Goal: Task Accomplishment & Management: Use online tool/utility

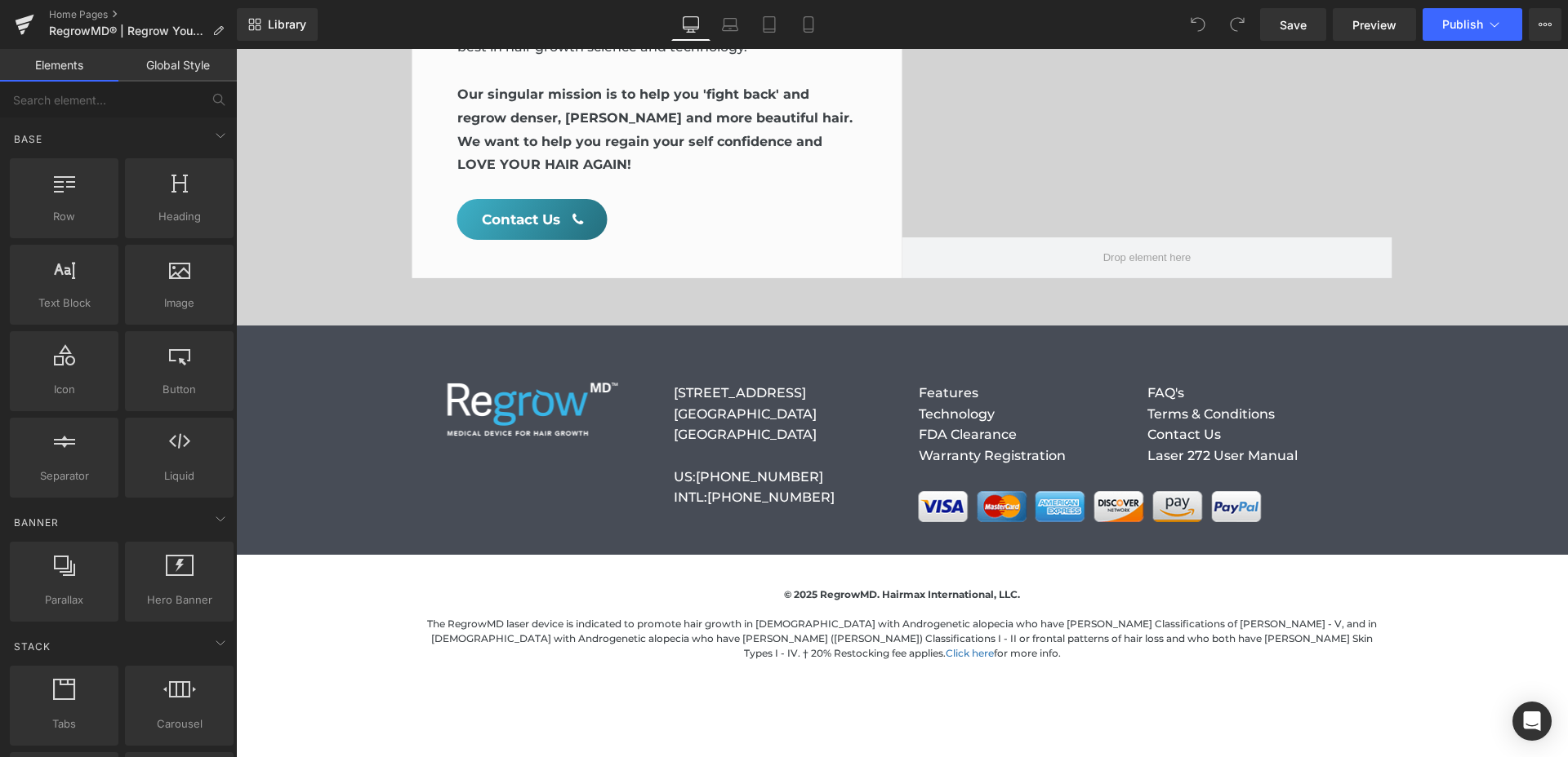
scroll to position [6809, 0]
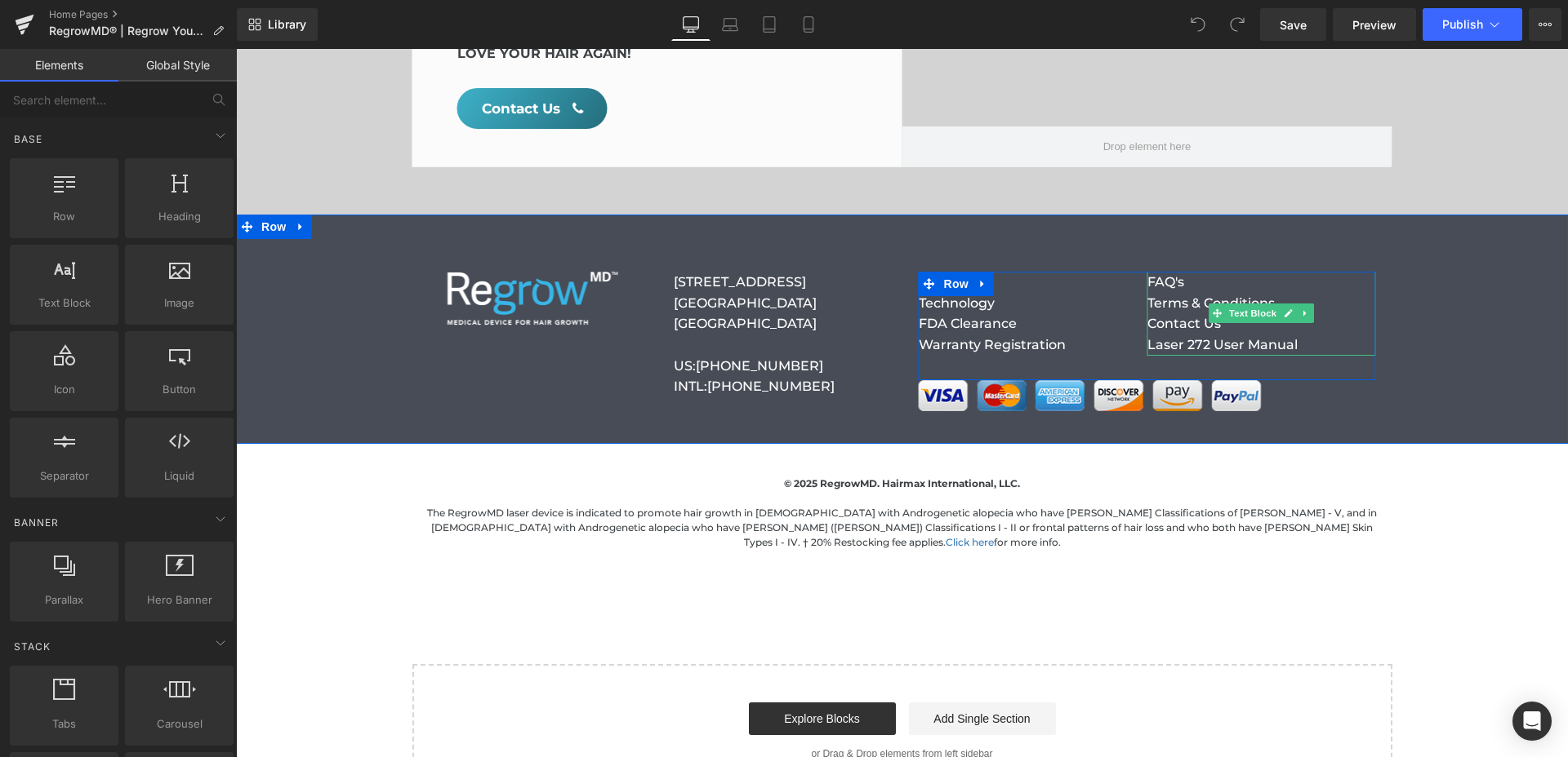
click at [1344, 314] on p "Contact Us" at bounding box center [1261, 325] width 228 height 22
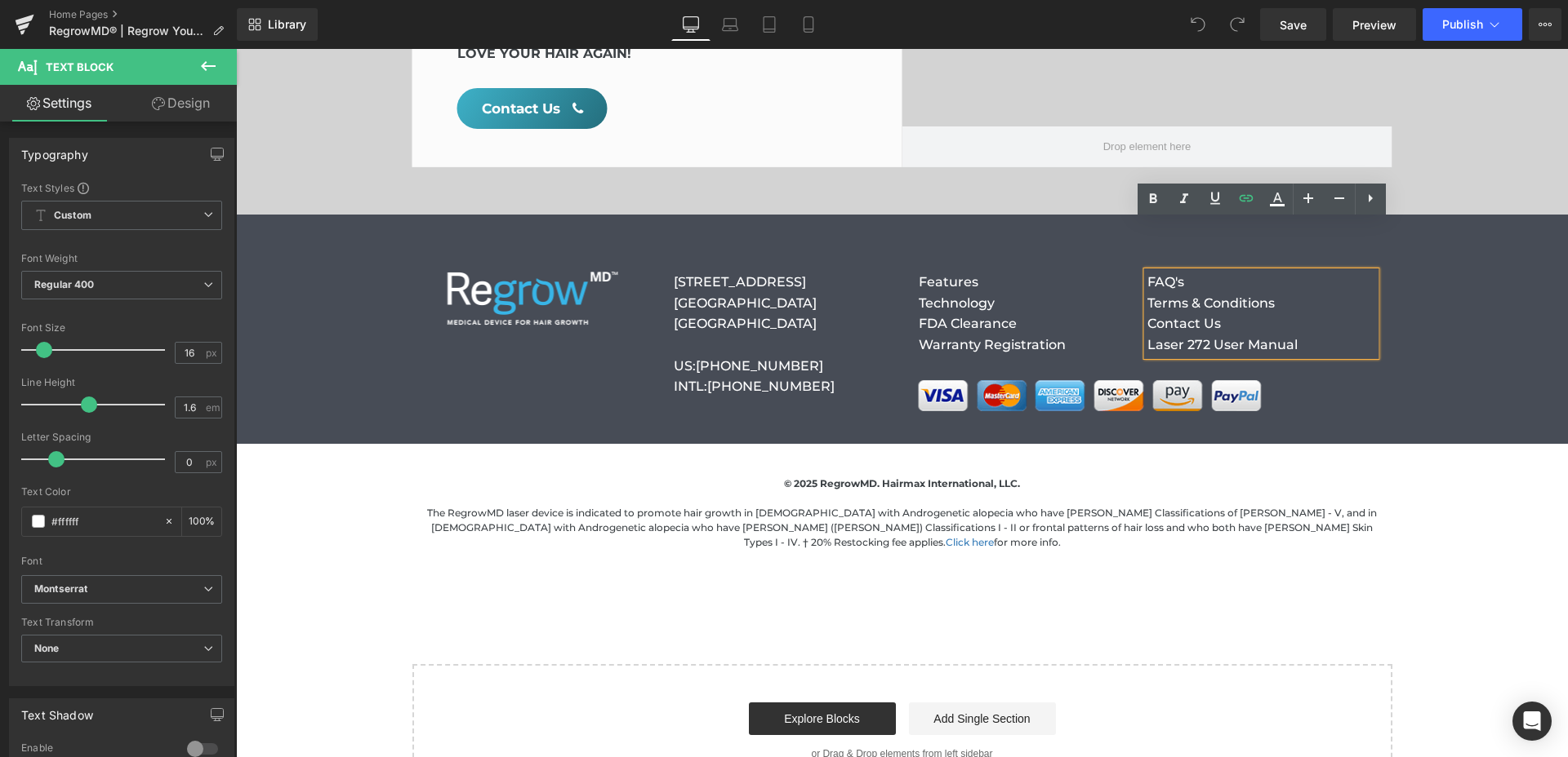
click at [1344, 314] on p "Contact Us" at bounding box center [1261, 325] width 228 height 22
click at [1331, 334] on p "Laser 272 User Manual" at bounding box center [1261, 345] width 228 height 22
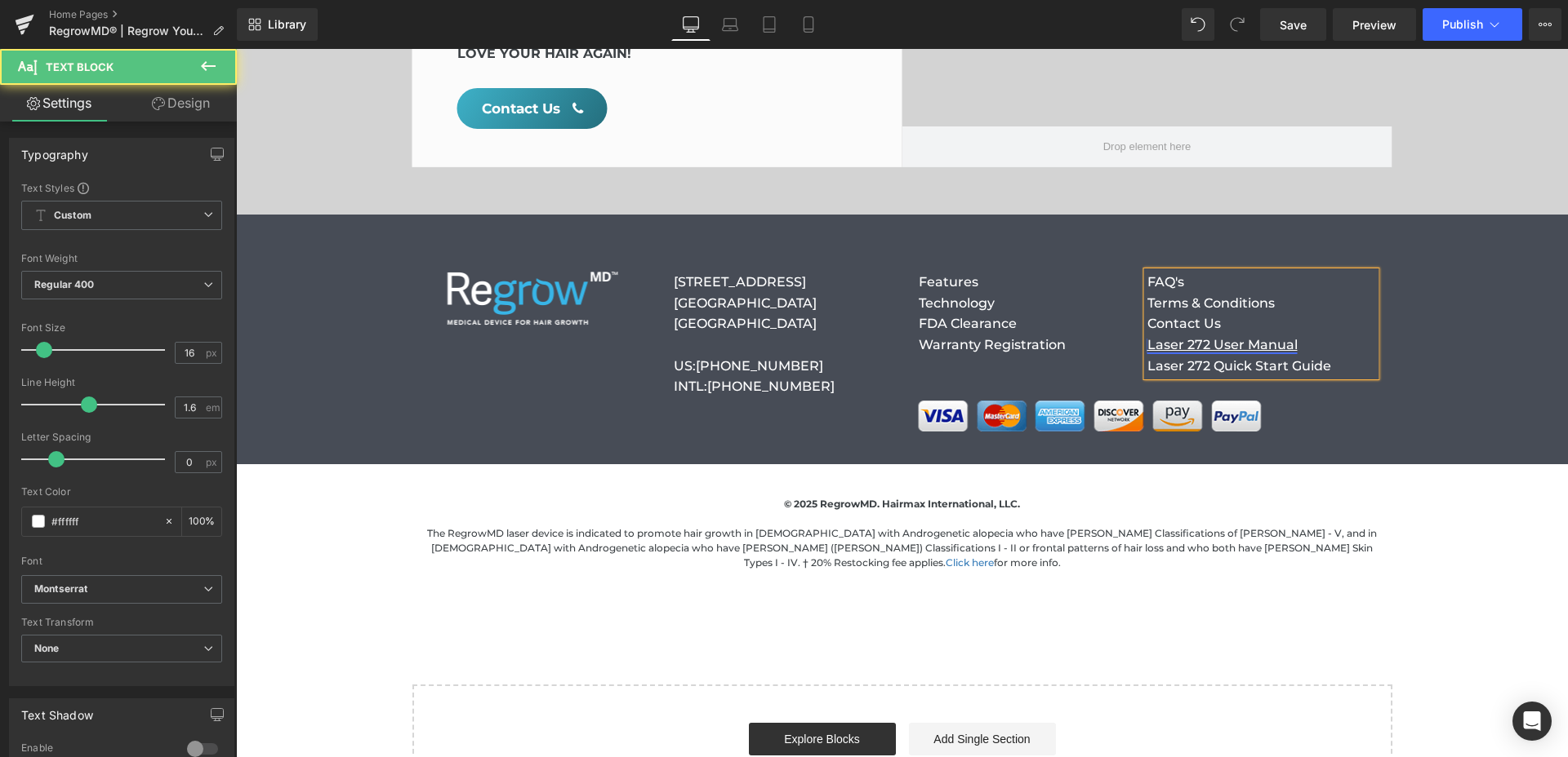
click at [1293, 337] on link "Laser 272 User Manual" at bounding box center [1222, 344] width 150 height 15
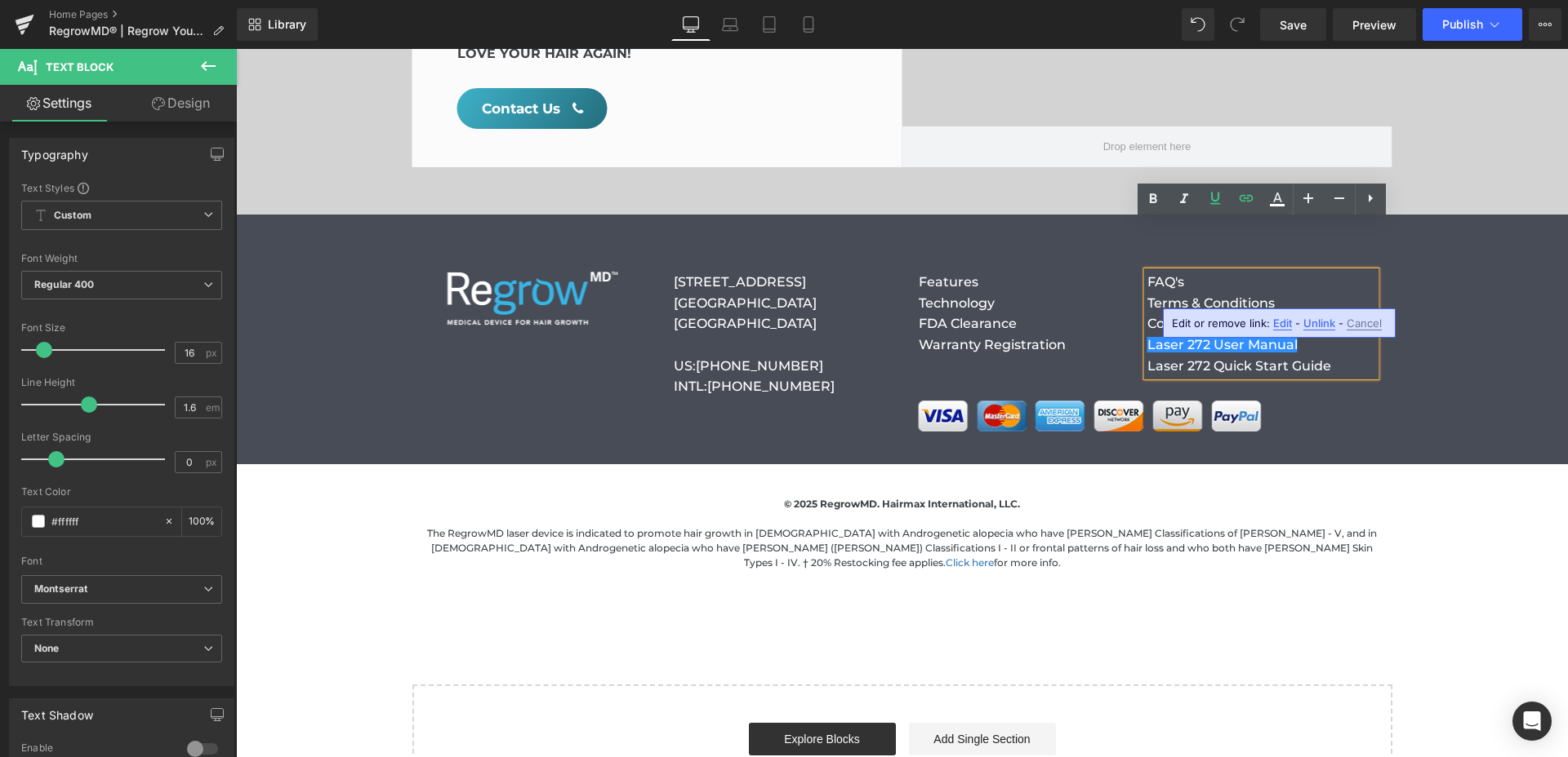
click at [1283, 321] on span "Edit" at bounding box center [1282, 323] width 19 height 13
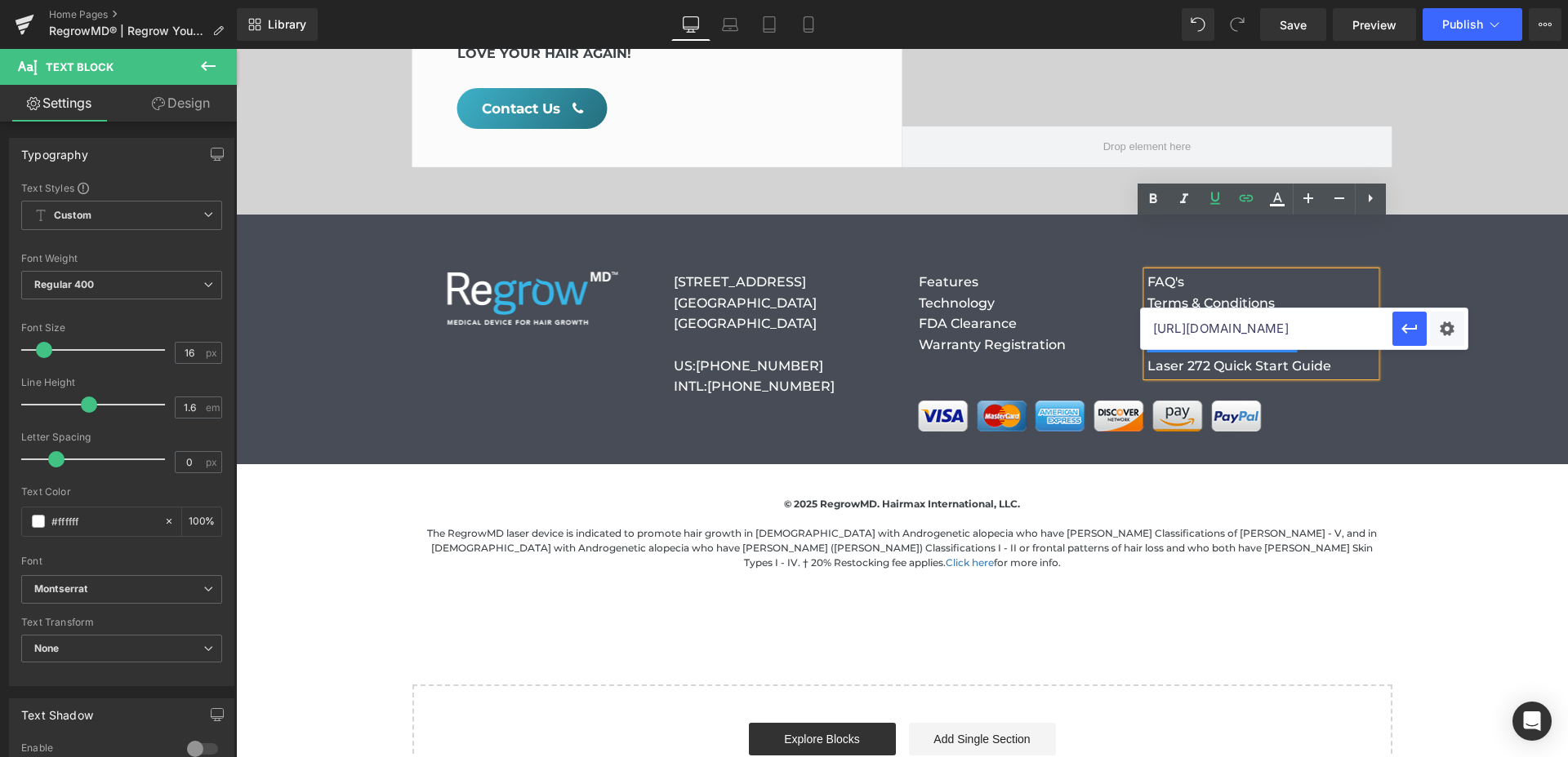
click at [1272, 329] on input "[URL][DOMAIN_NAME]" at bounding box center [1267, 328] width 252 height 40
paste input "[DOMAIN_NAME][URL]"
type input "[URL][DOMAIN_NAME]"
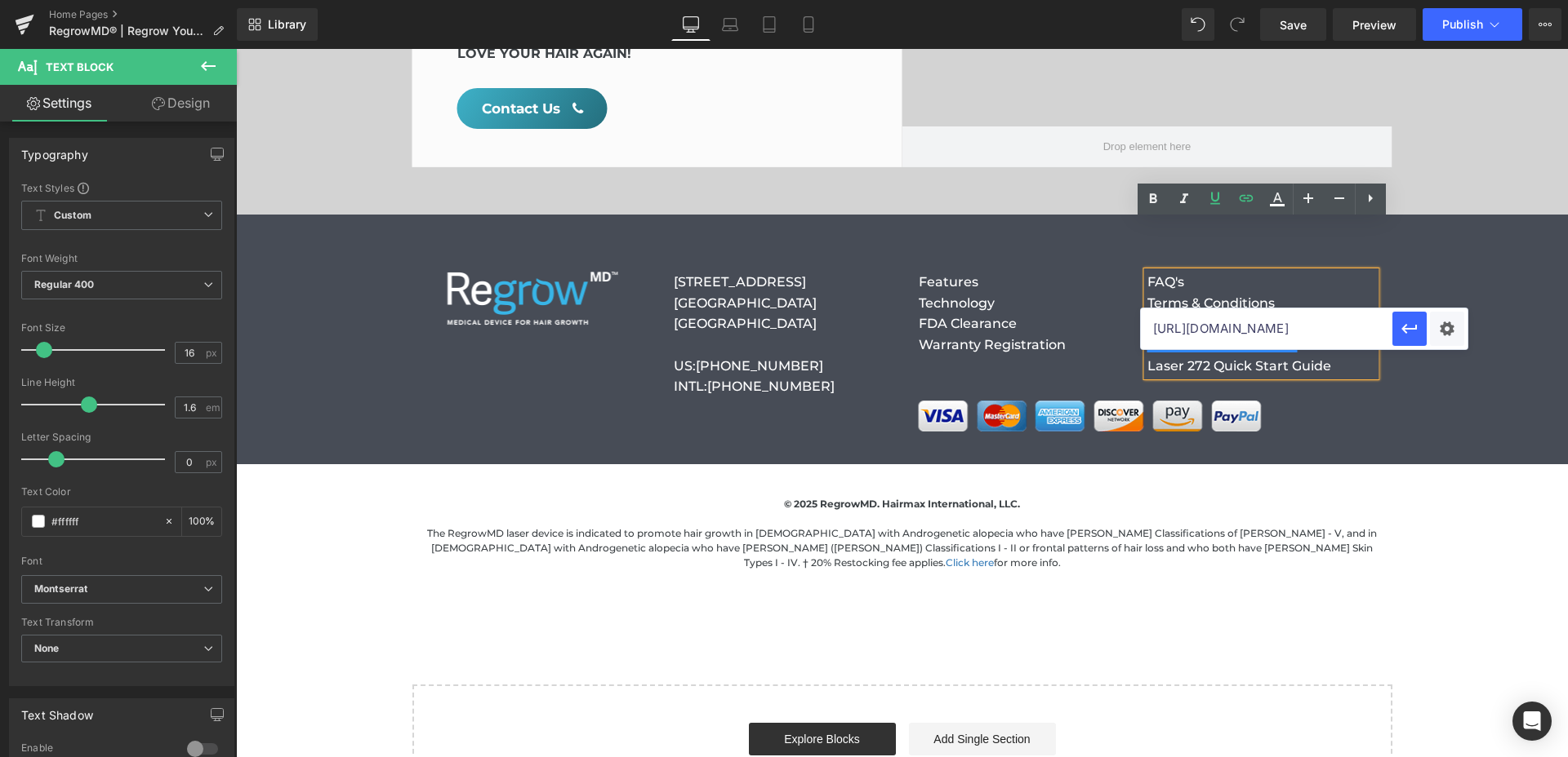
scroll to position [0, 86]
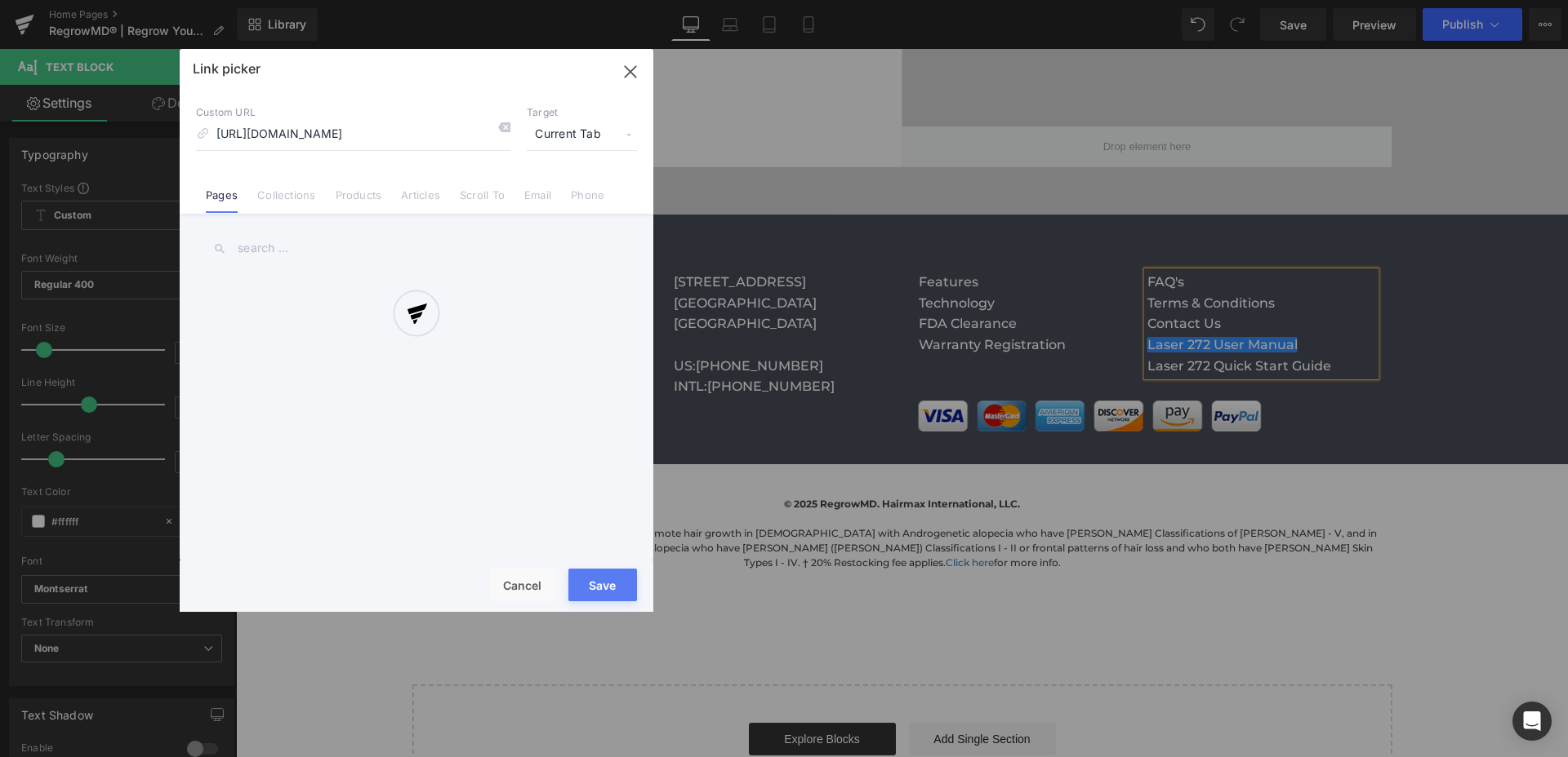
click at [1441, 0] on div "Text Color Highlight Color #333333 Edit or remove link: Edit - Unlink - Cancel …" at bounding box center [784, 0] width 1568 height 0
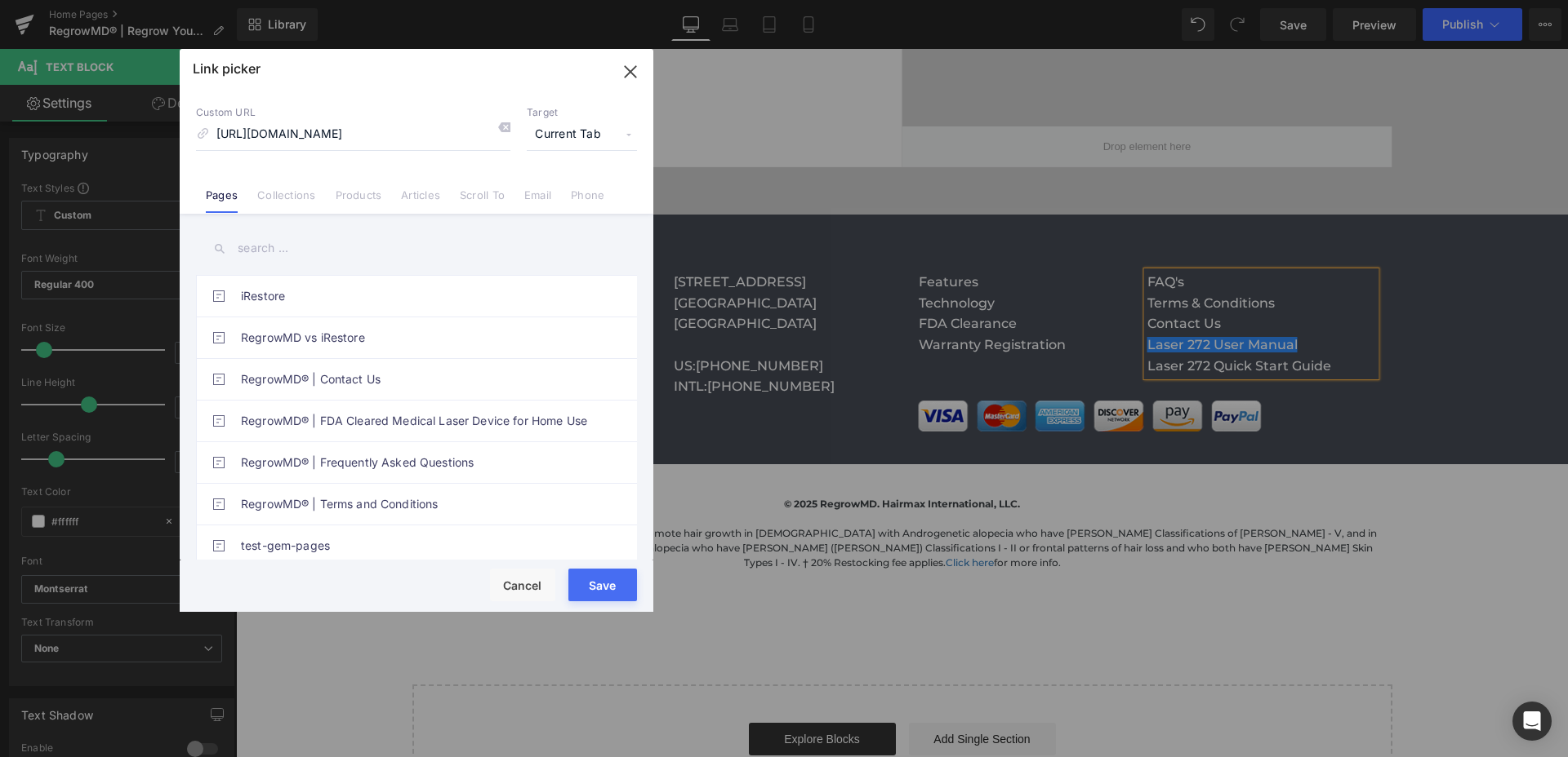
click at [597, 133] on span "Current Tab" at bounding box center [582, 135] width 111 height 31
click at [557, 189] on li "New Tab" at bounding box center [581, 193] width 127 height 29
drag, startPoint x: 596, startPoint y: 580, endPoint x: 361, endPoint y: 530, distance: 240.3
click at [596, 580] on button "Save" at bounding box center [603, 585] width 68 height 32
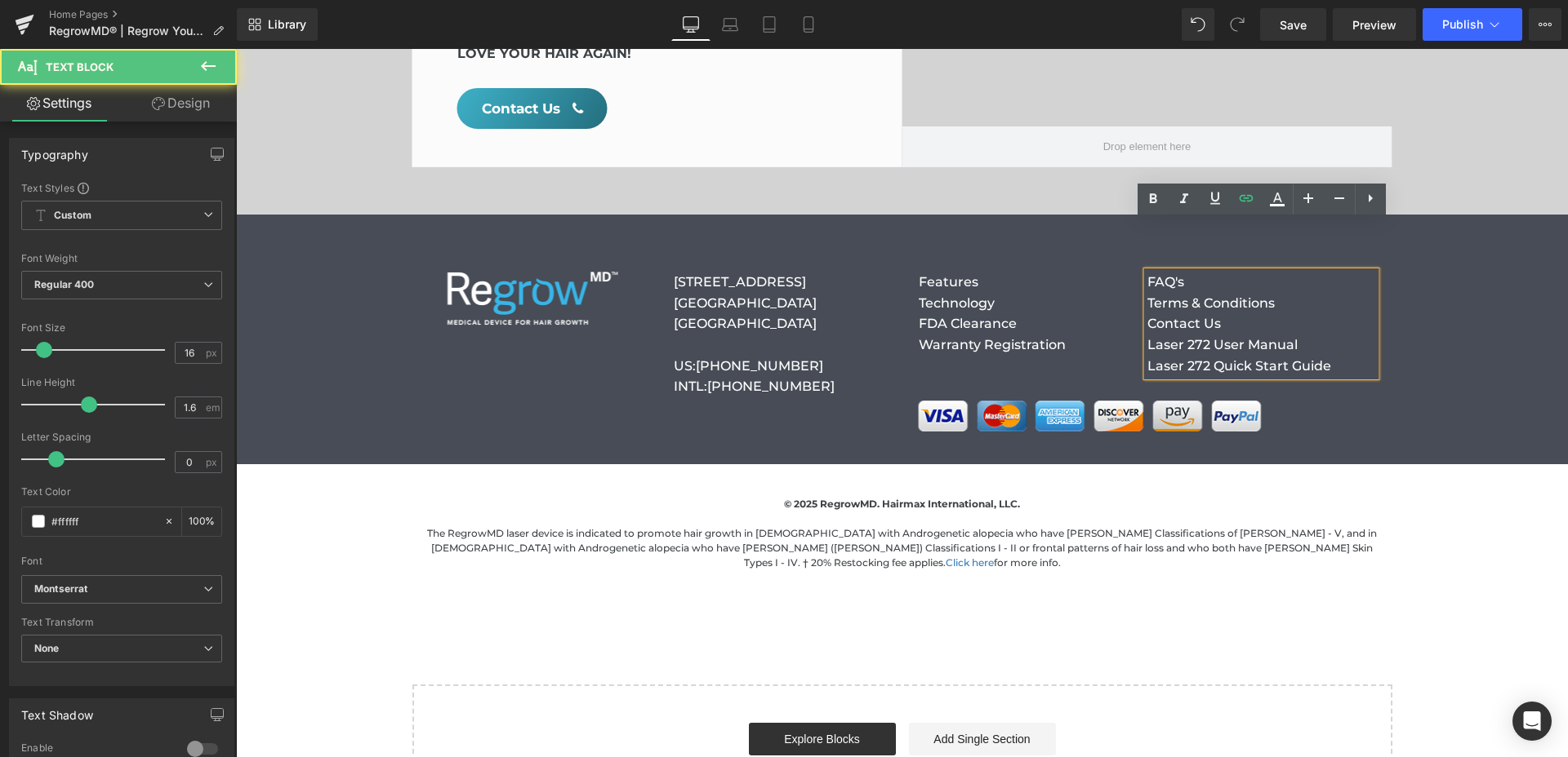
click at [1321, 356] on p "Laser 272 Quick Start Guide" at bounding box center [1261, 367] width 228 height 22
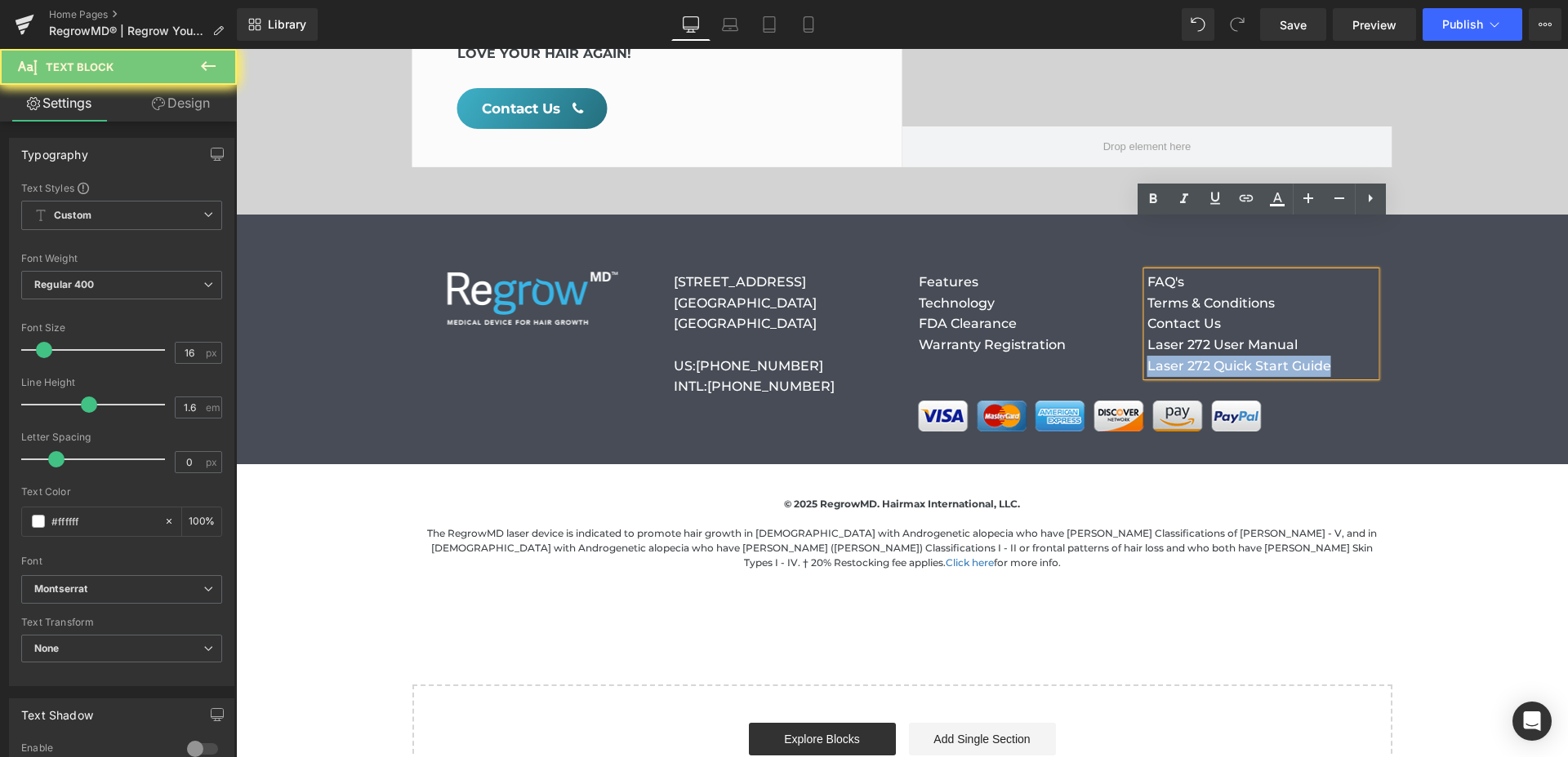
click at [1321, 356] on p "Laser 272 Quick Start Guide" at bounding box center [1261, 367] width 228 height 22
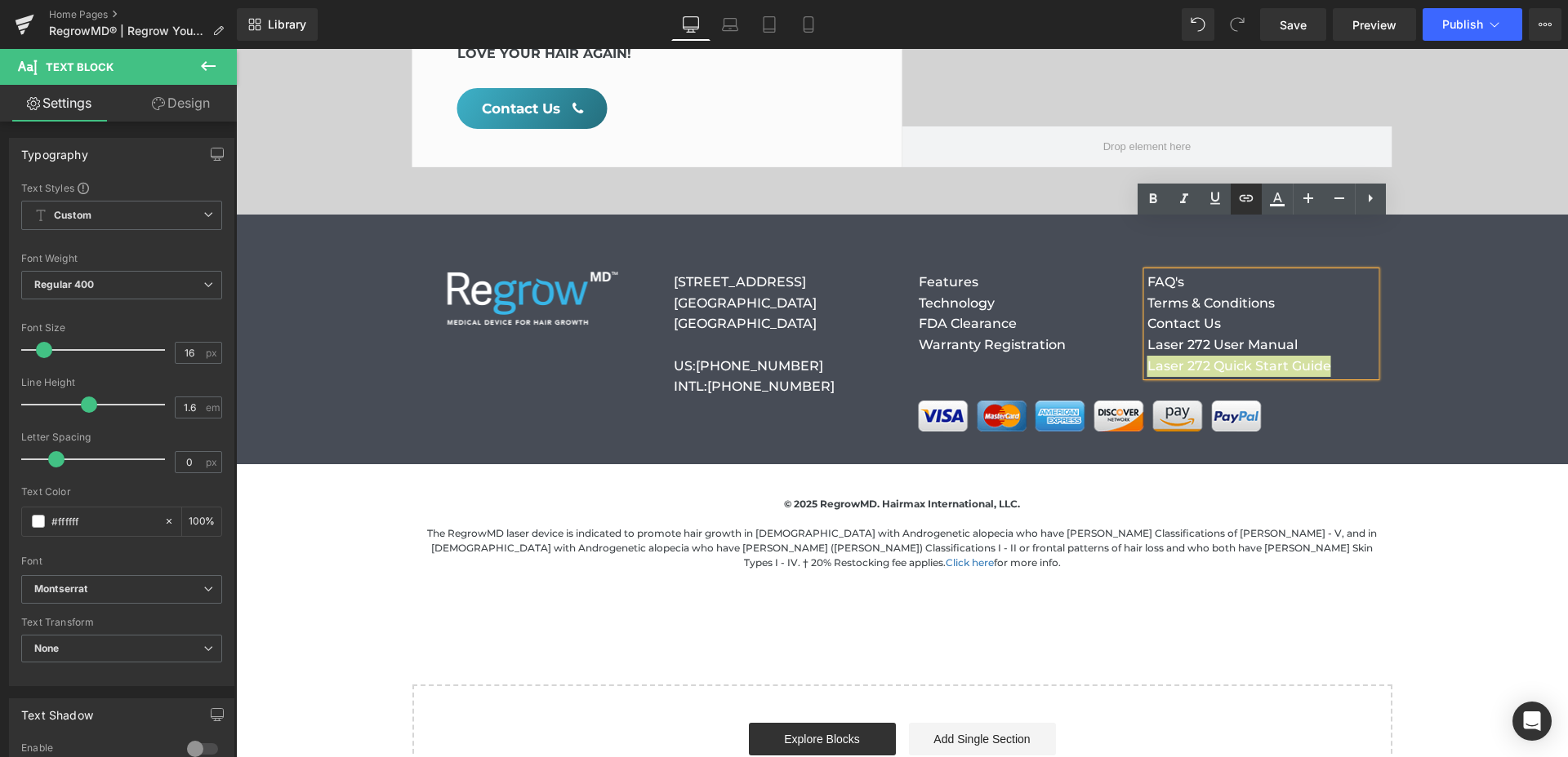
click at [1253, 200] on icon at bounding box center [1246, 199] width 20 height 20
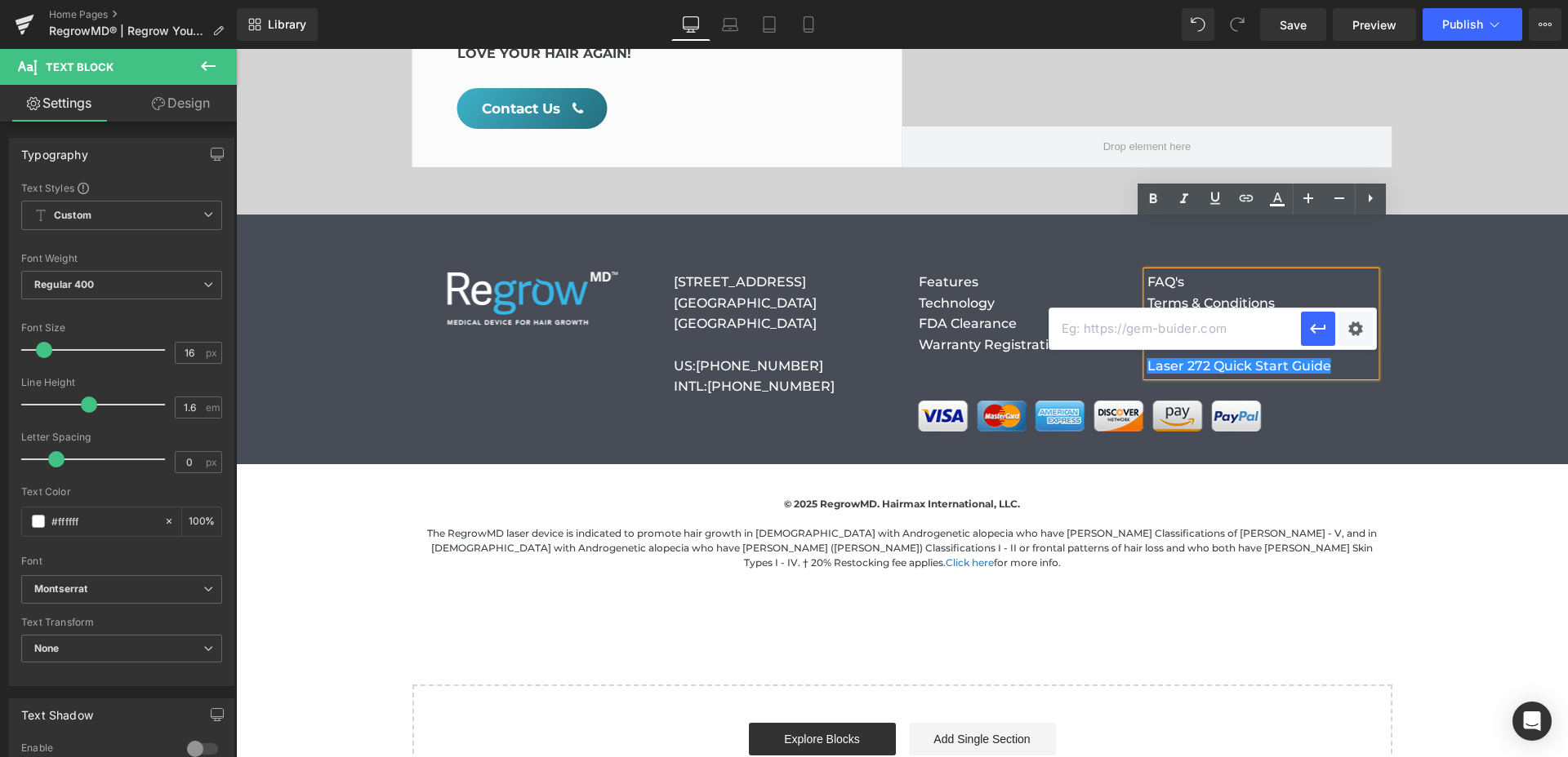
click at [1151, 322] on input "text" at bounding box center [1175, 328] width 252 height 40
paste input "[URL][DOMAIN_NAME]"
type input "[URL][DOMAIN_NAME]"
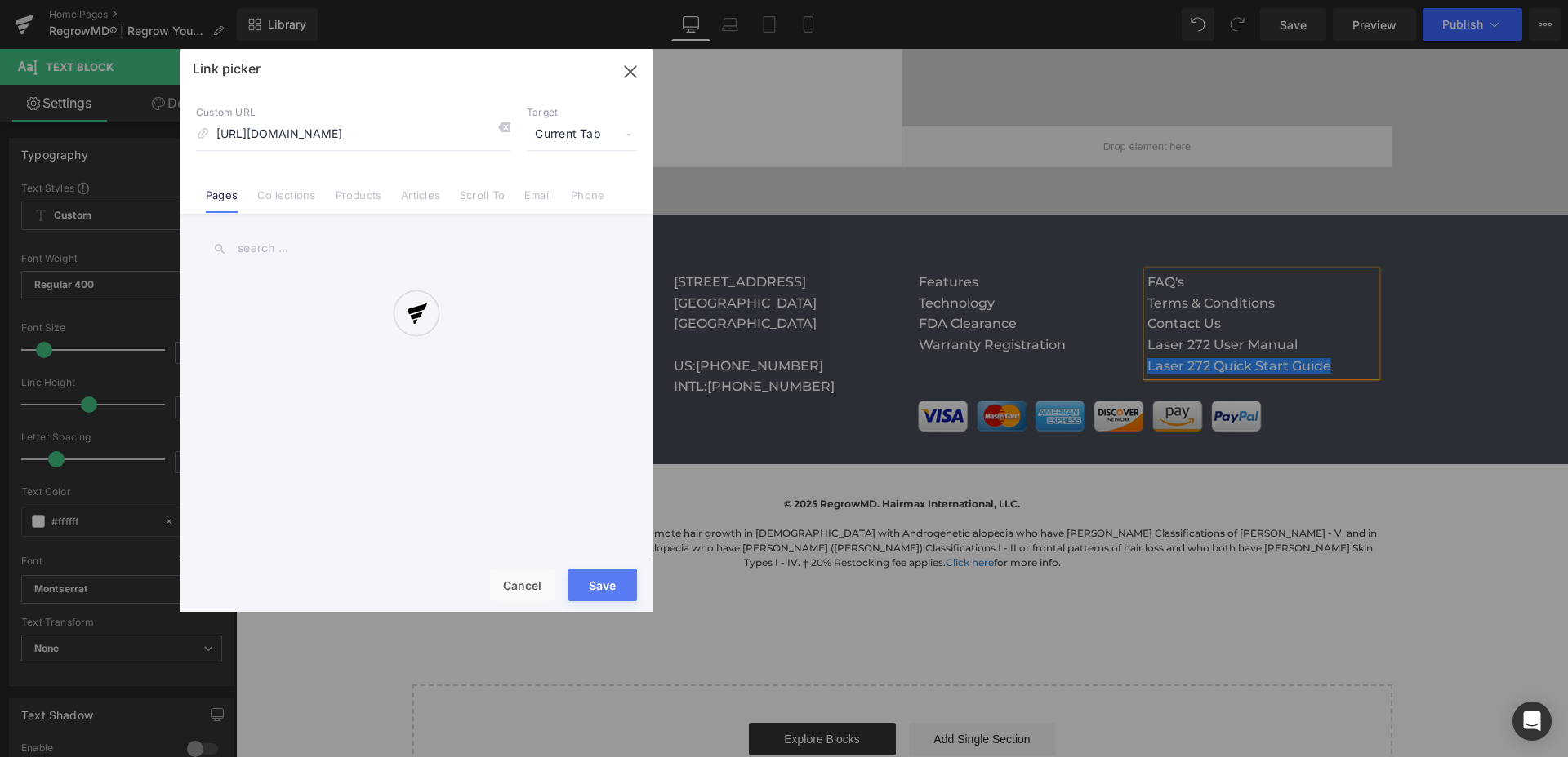
click at [1356, 0] on div "Text Color Highlight Color #333333 Edit or remove link: Edit - Unlink - Cancel …" at bounding box center [784, 0] width 1568 height 0
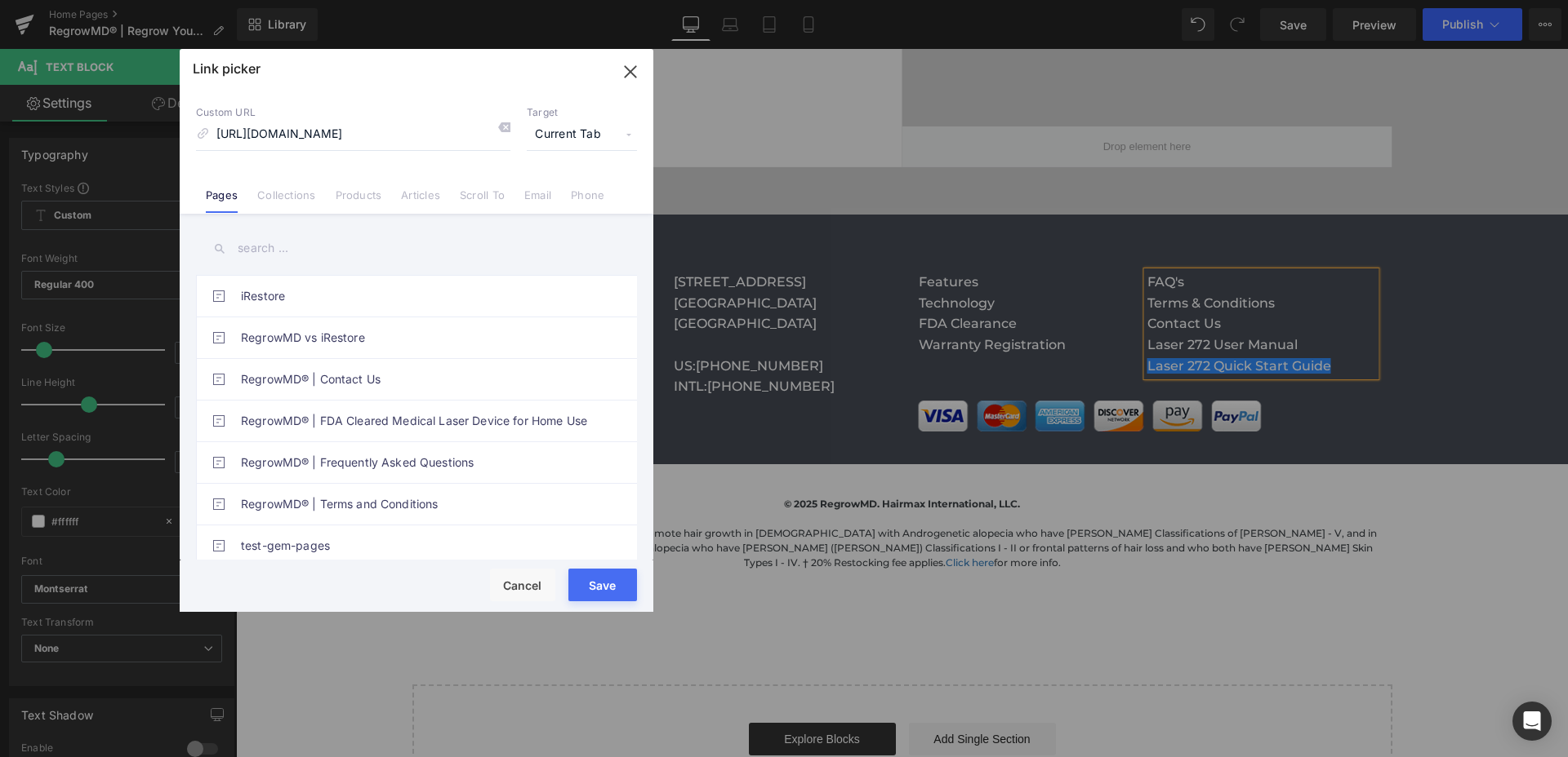
click at [578, 146] on span "Current Tab" at bounding box center [582, 135] width 111 height 31
click at [557, 187] on li "New Tab" at bounding box center [581, 193] width 127 height 29
click at [605, 579] on button "Save" at bounding box center [603, 585] width 68 height 32
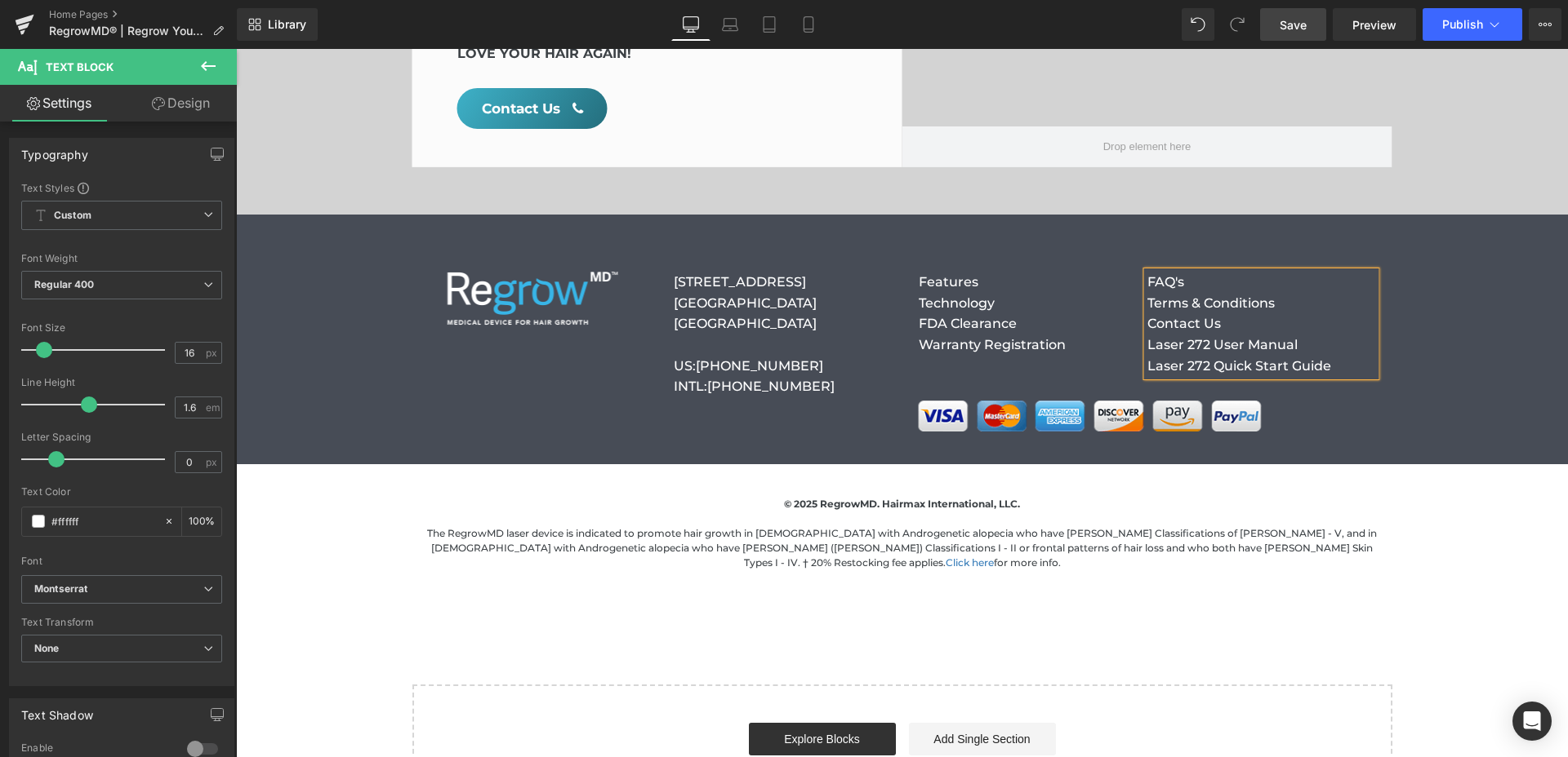
click at [1288, 36] on link "Save" at bounding box center [1294, 24] width 67 height 32
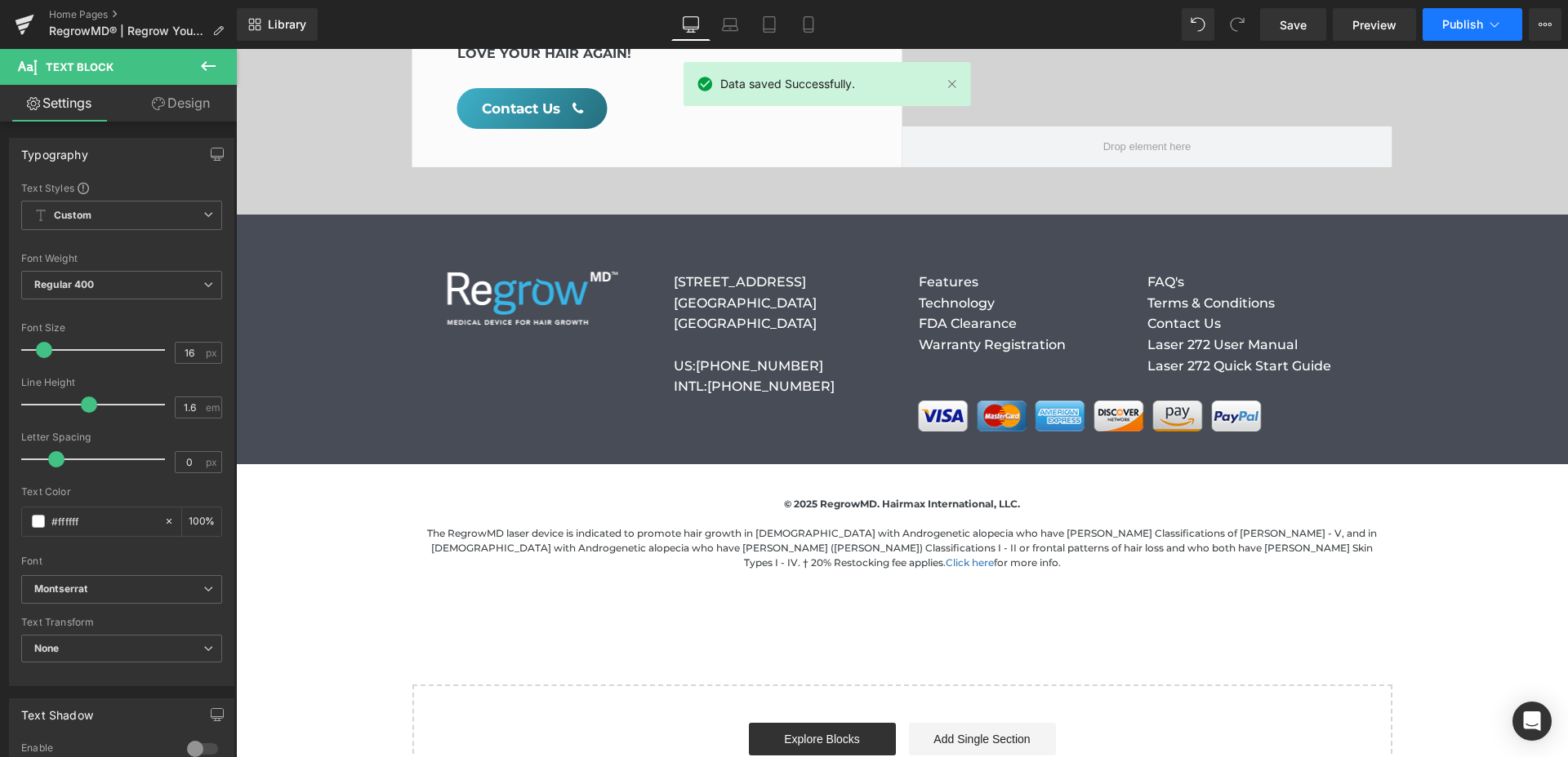
click at [1456, 18] on span "Publish" at bounding box center [1462, 24] width 40 height 13
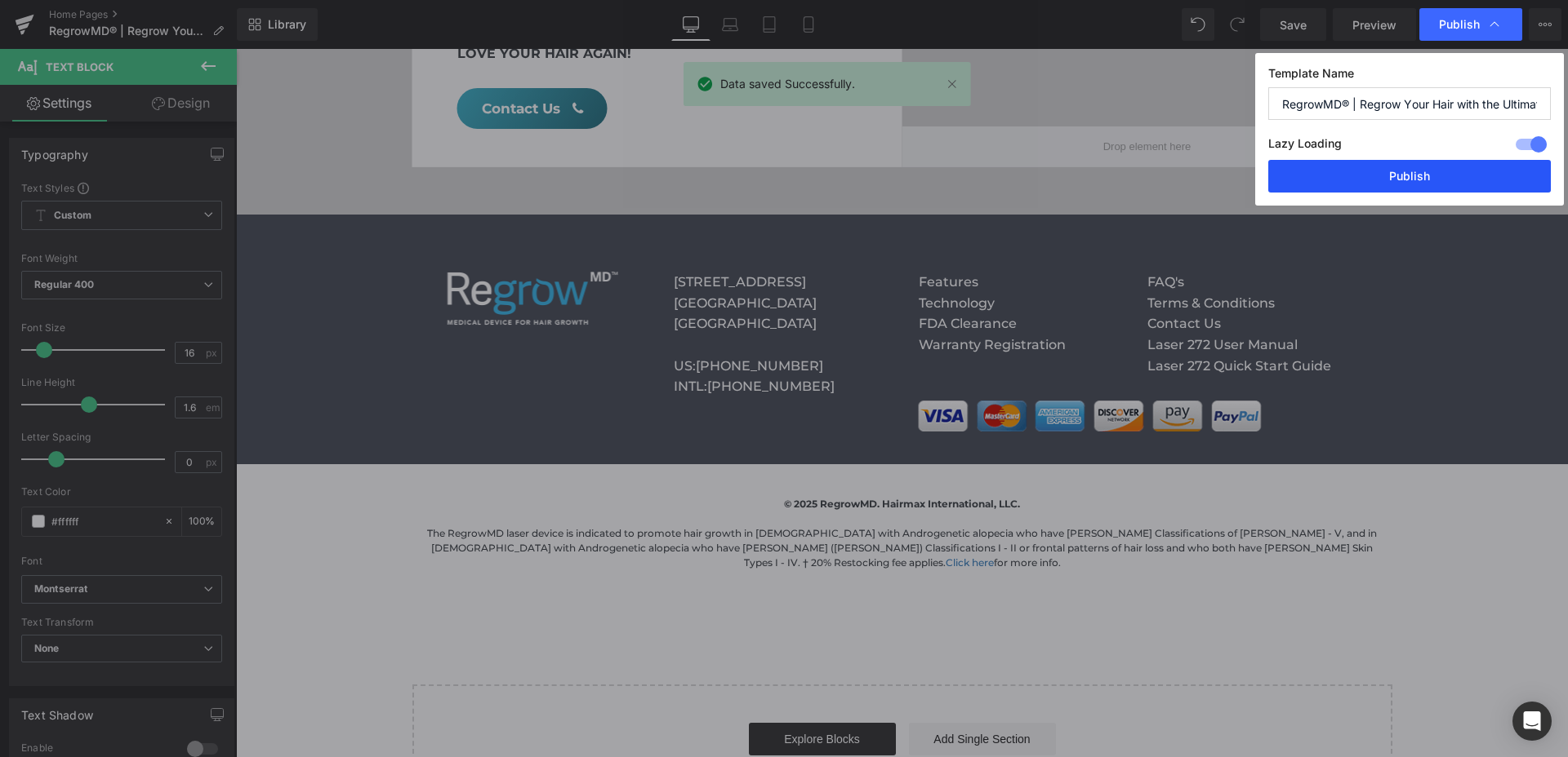
drag, startPoint x: 1408, startPoint y: 176, endPoint x: 1170, endPoint y: 129, distance: 242.6
click at [1408, 176] on button "Publish" at bounding box center [1410, 176] width 282 height 32
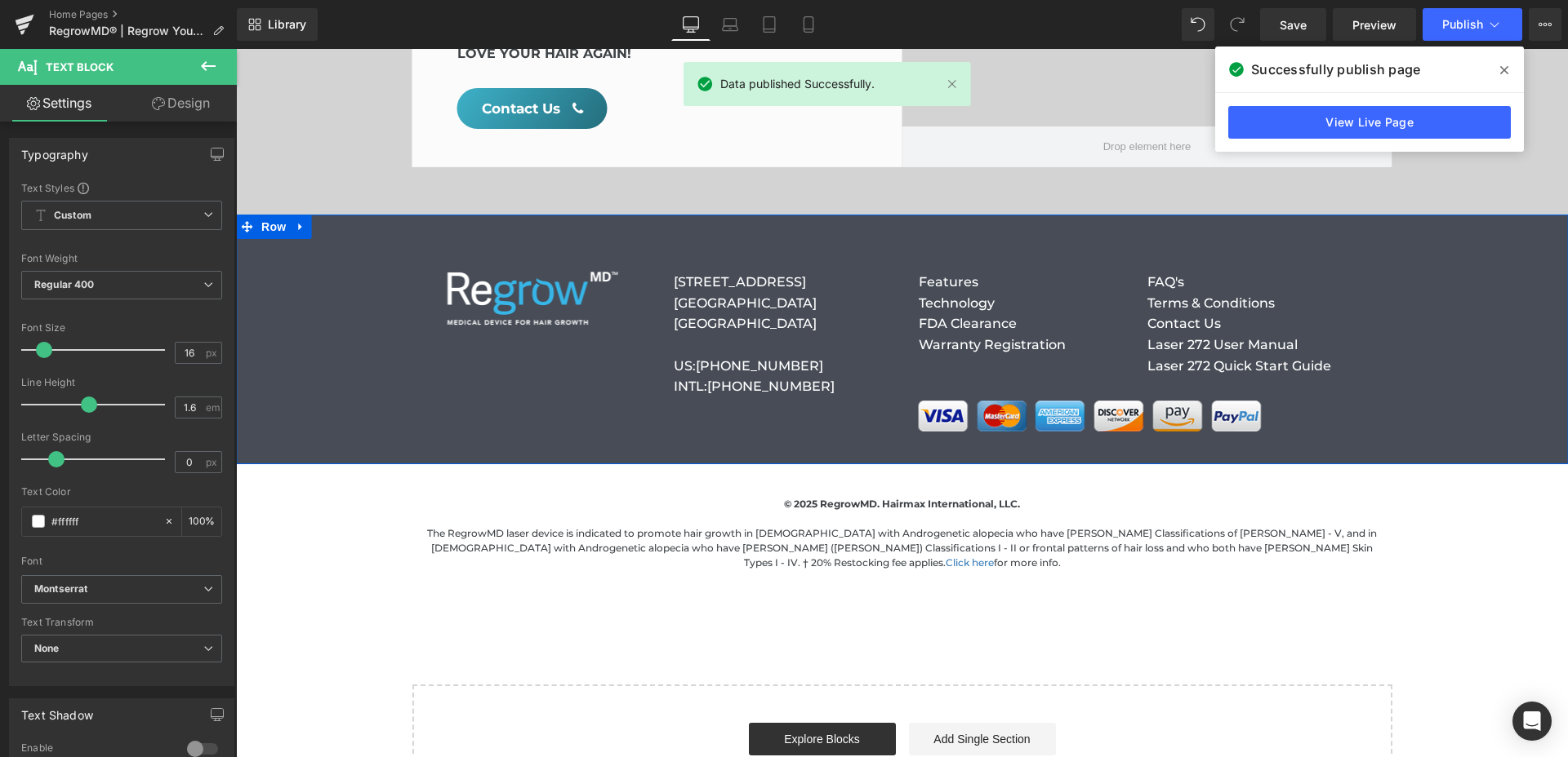
click at [1409, 293] on div "Image [STREET_ADDRESS]: [PHONE_NUMBER] INTL: [PHONE_NUMBER] Text Block Features…" at bounding box center [901, 339] width 1332 height 184
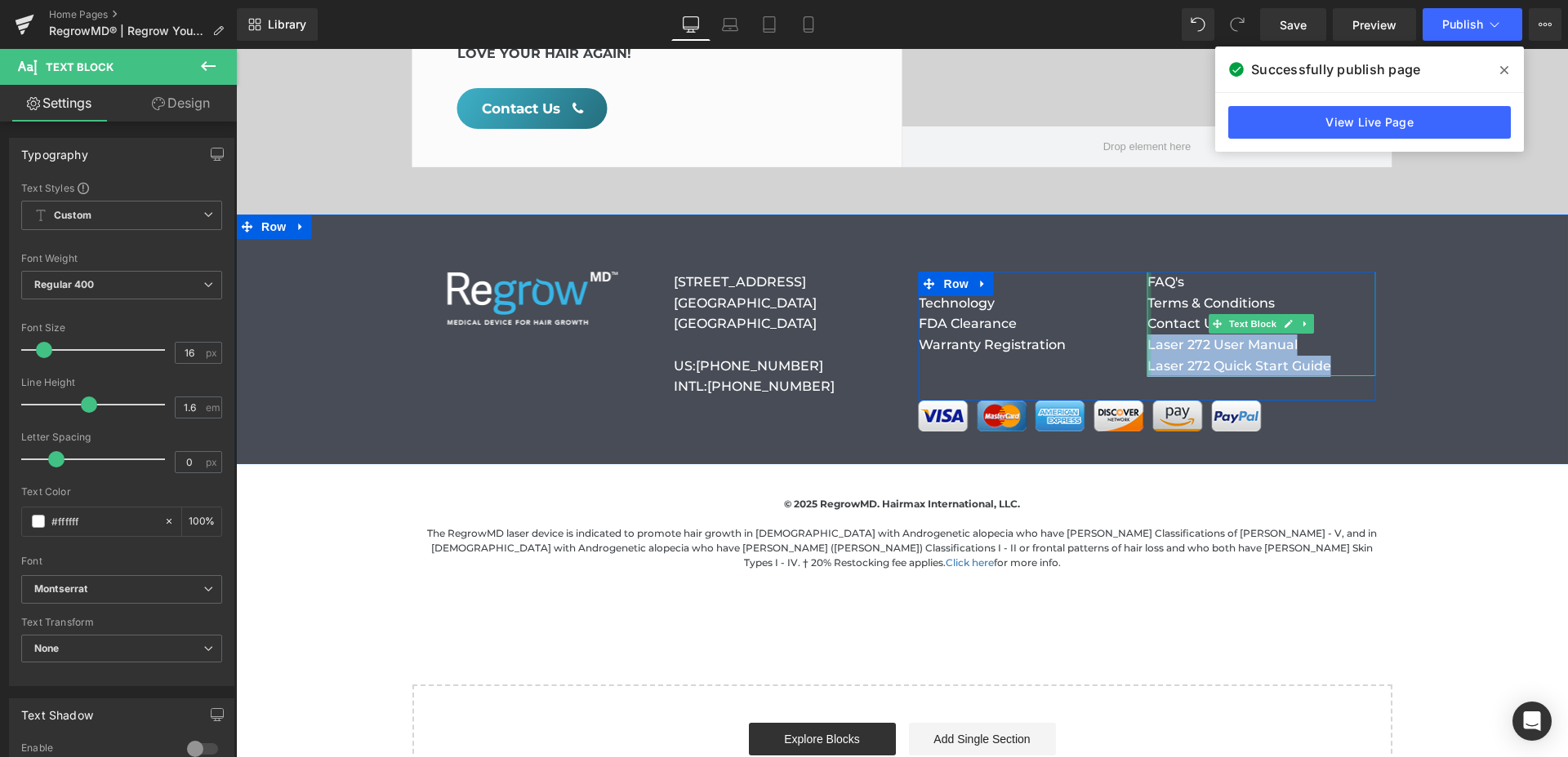
drag, startPoint x: 1314, startPoint y: 314, endPoint x: 1148, endPoint y: 290, distance: 167.7
click at [1148, 290] on div "FAQ's Terms & Conditions Contact Us Laser 272 User Manual Laser 272 Quick Start…" at bounding box center [1261, 324] width 228 height 104
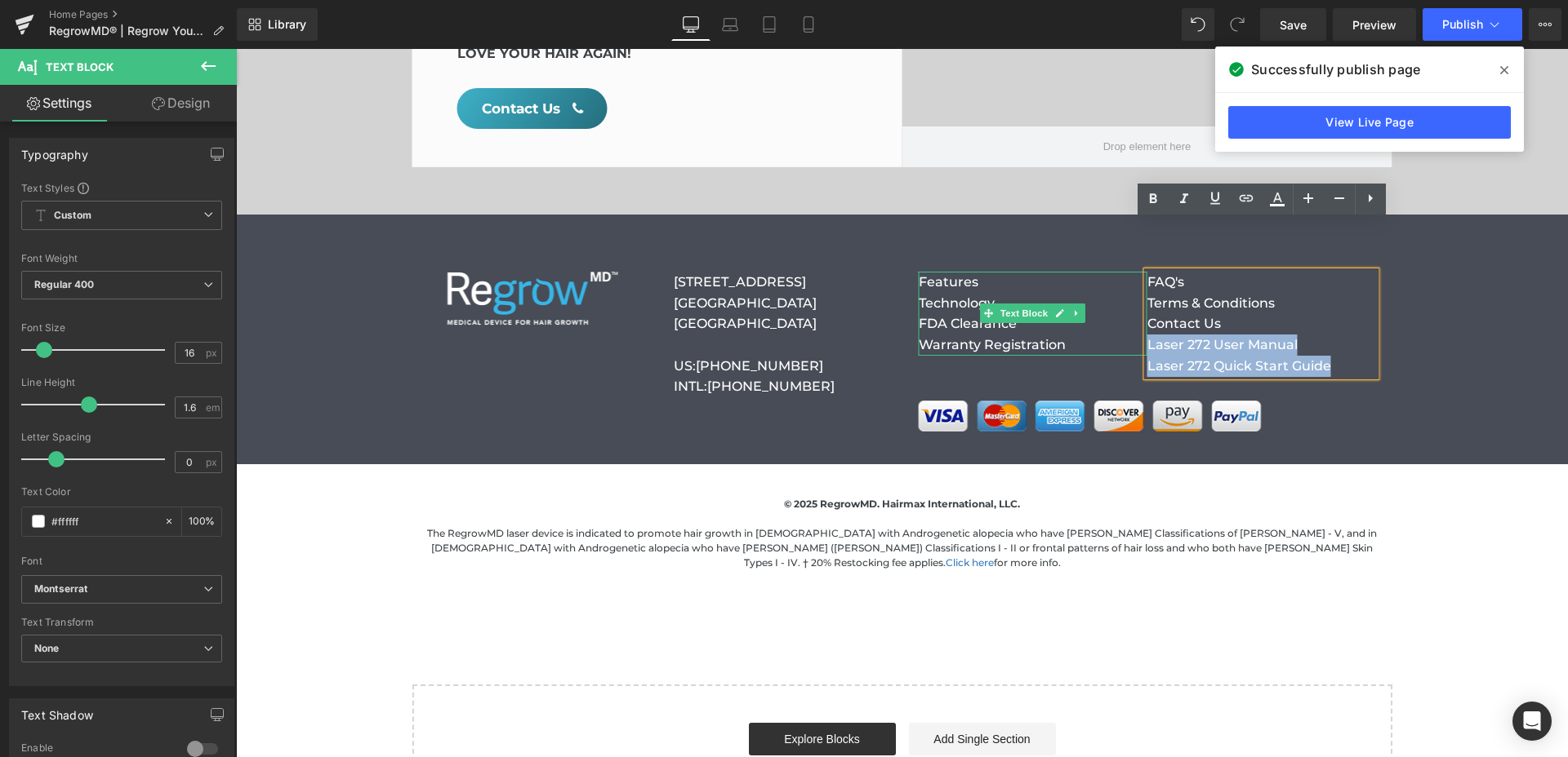
copy div "Laser 272 User Manual Laser 272 Quick Start Guide"
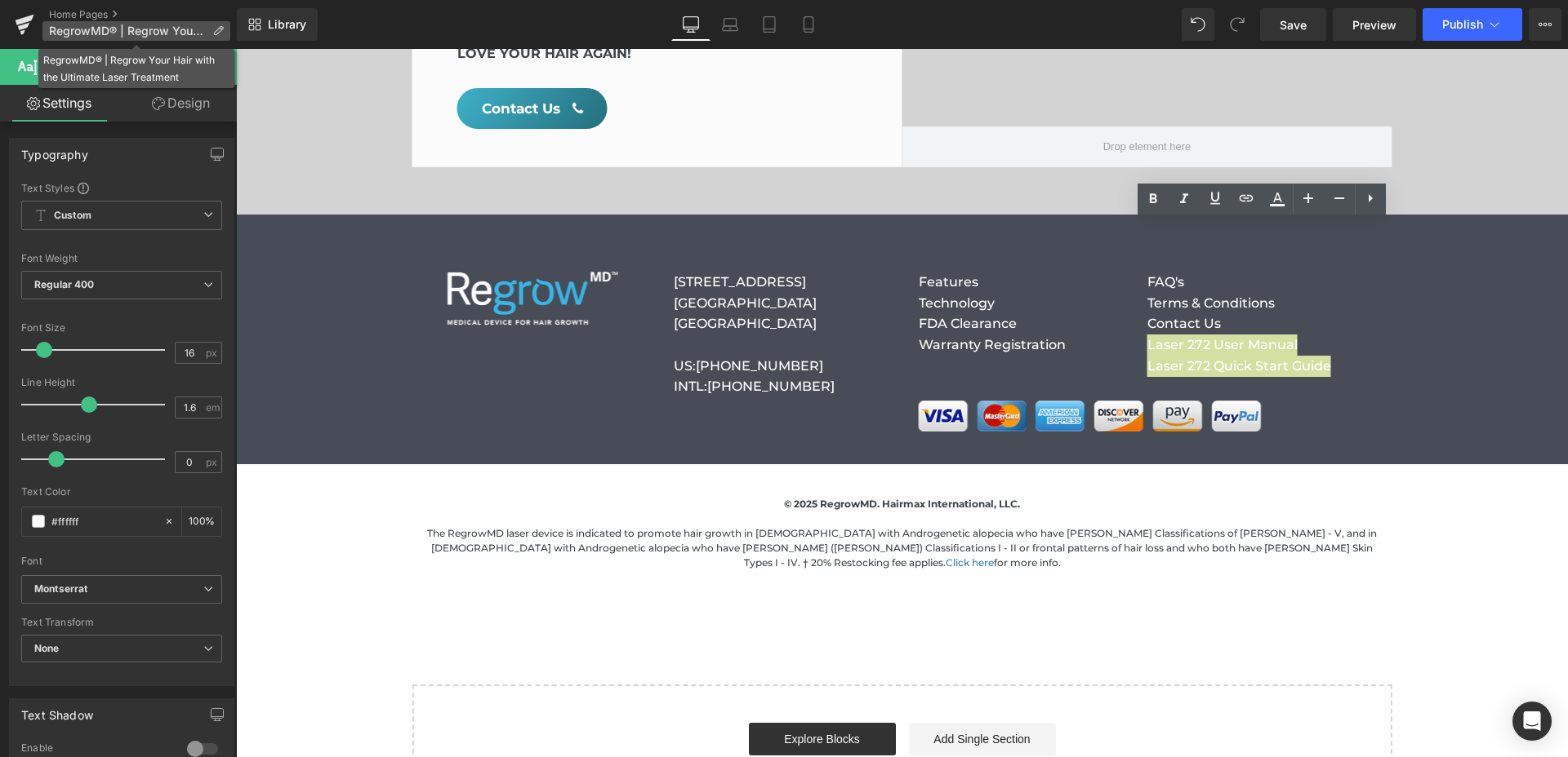
click at [172, 24] on span "RegrowMD® | Regrow Your Hair with the Ultimate Laser Treatment" at bounding box center [127, 31] width 157 height 13
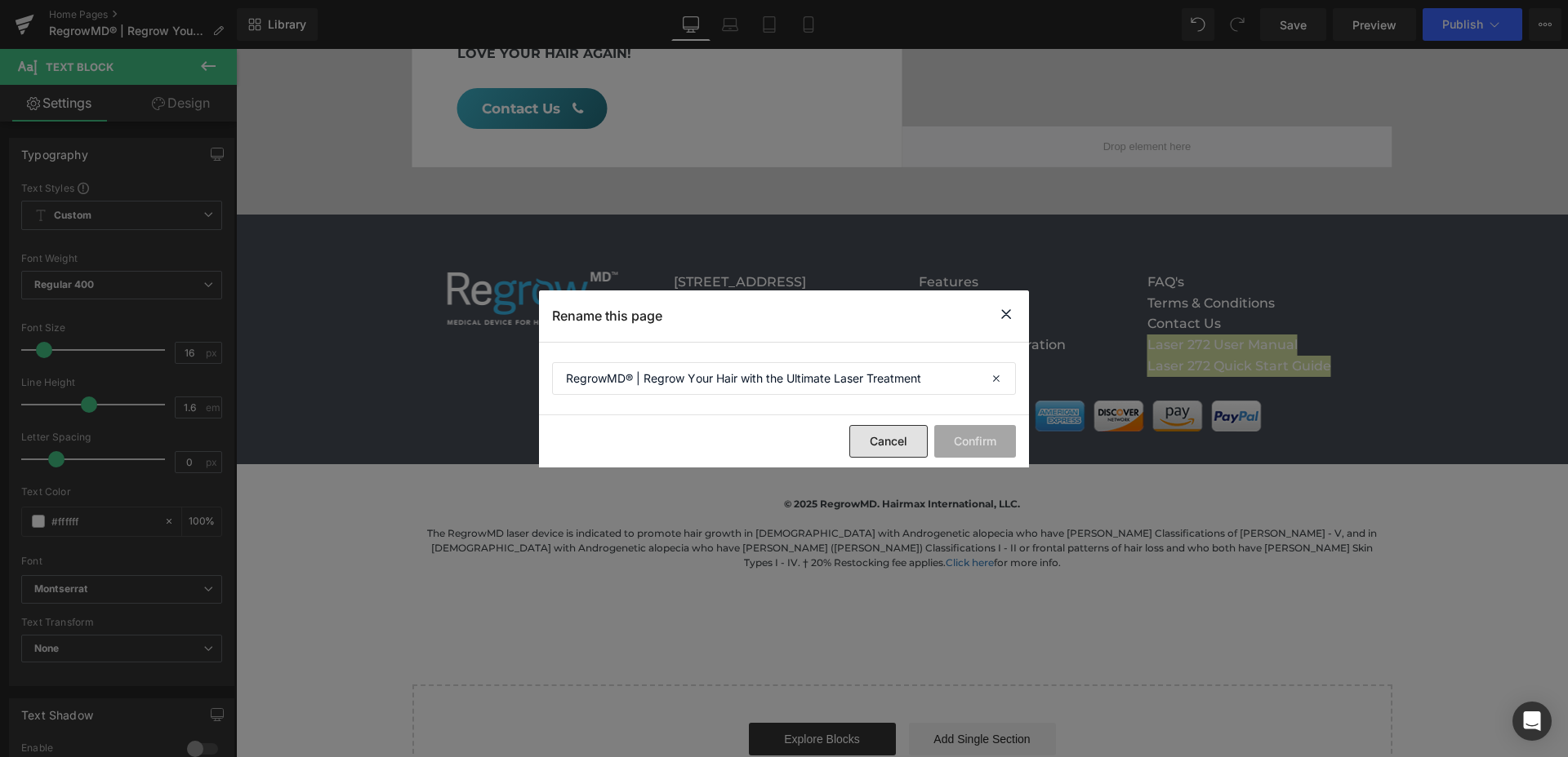
click at [891, 436] on button "Cancel" at bounding box center [888, 441] width 78 height 32
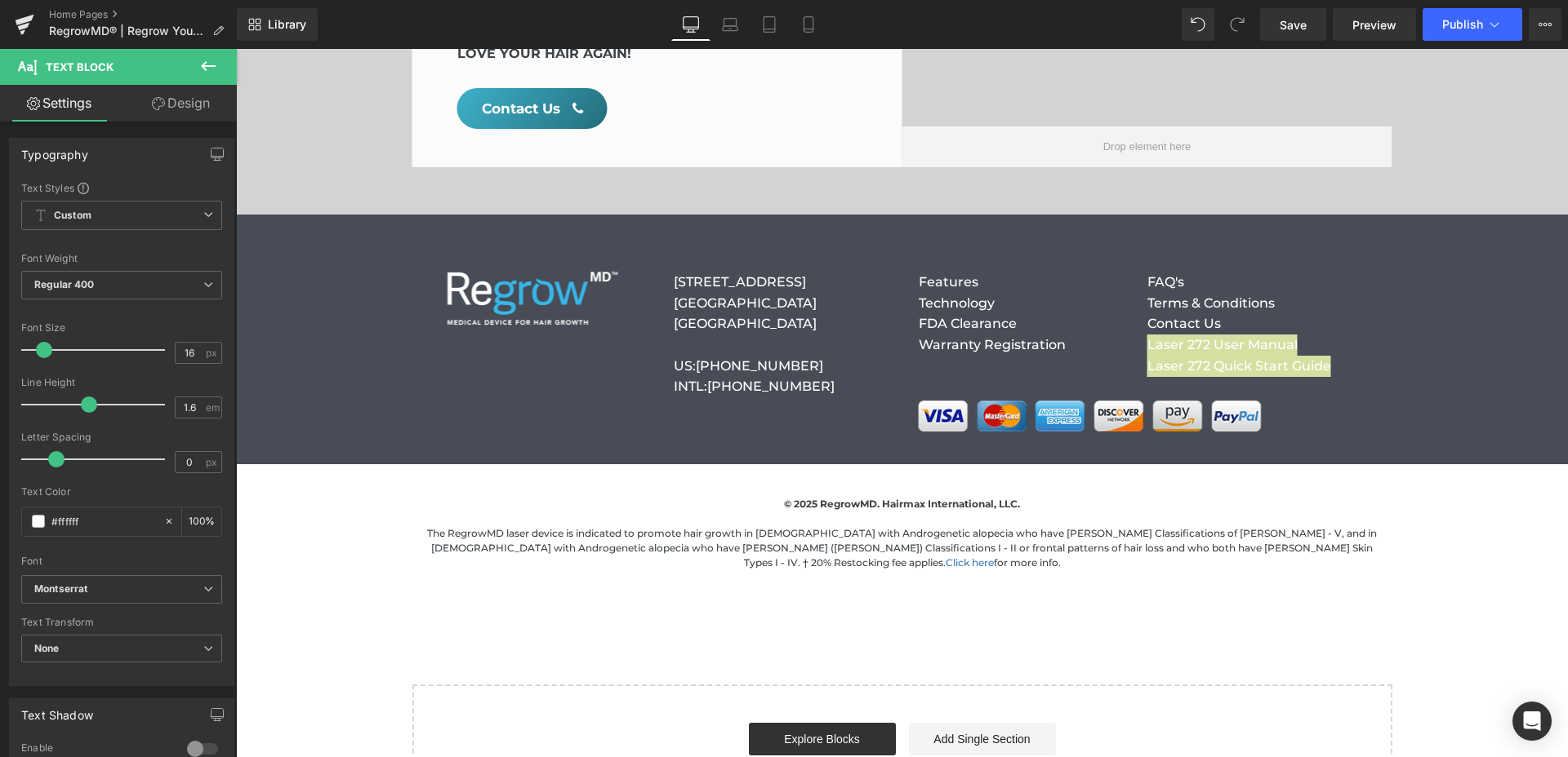
click at [200, 67] on icon at bounding box center [209, 67] width 20 height 20
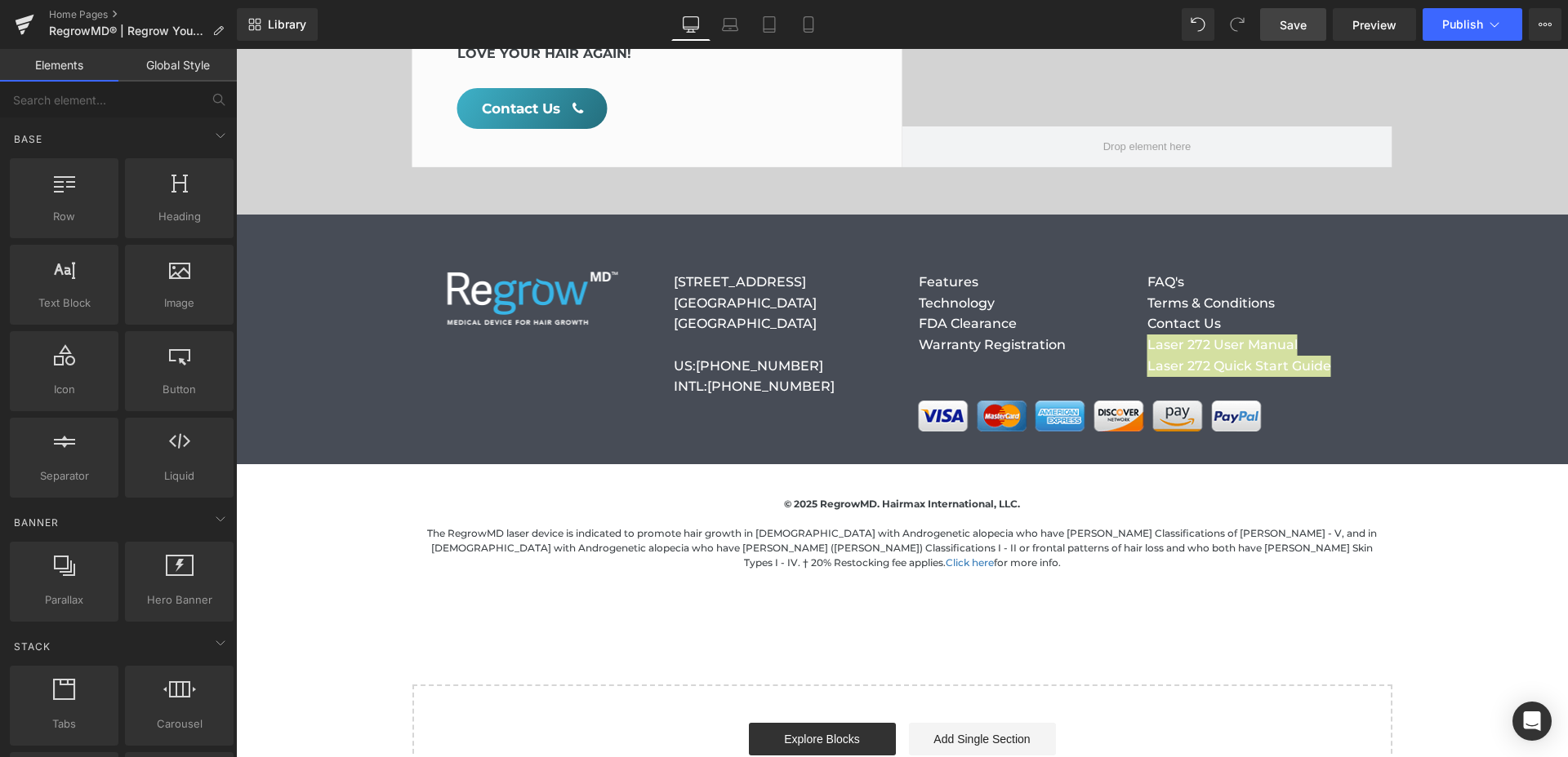
click at [1321, 27] on link "Save" at bounding box center [1294, 24] width 67 height 32
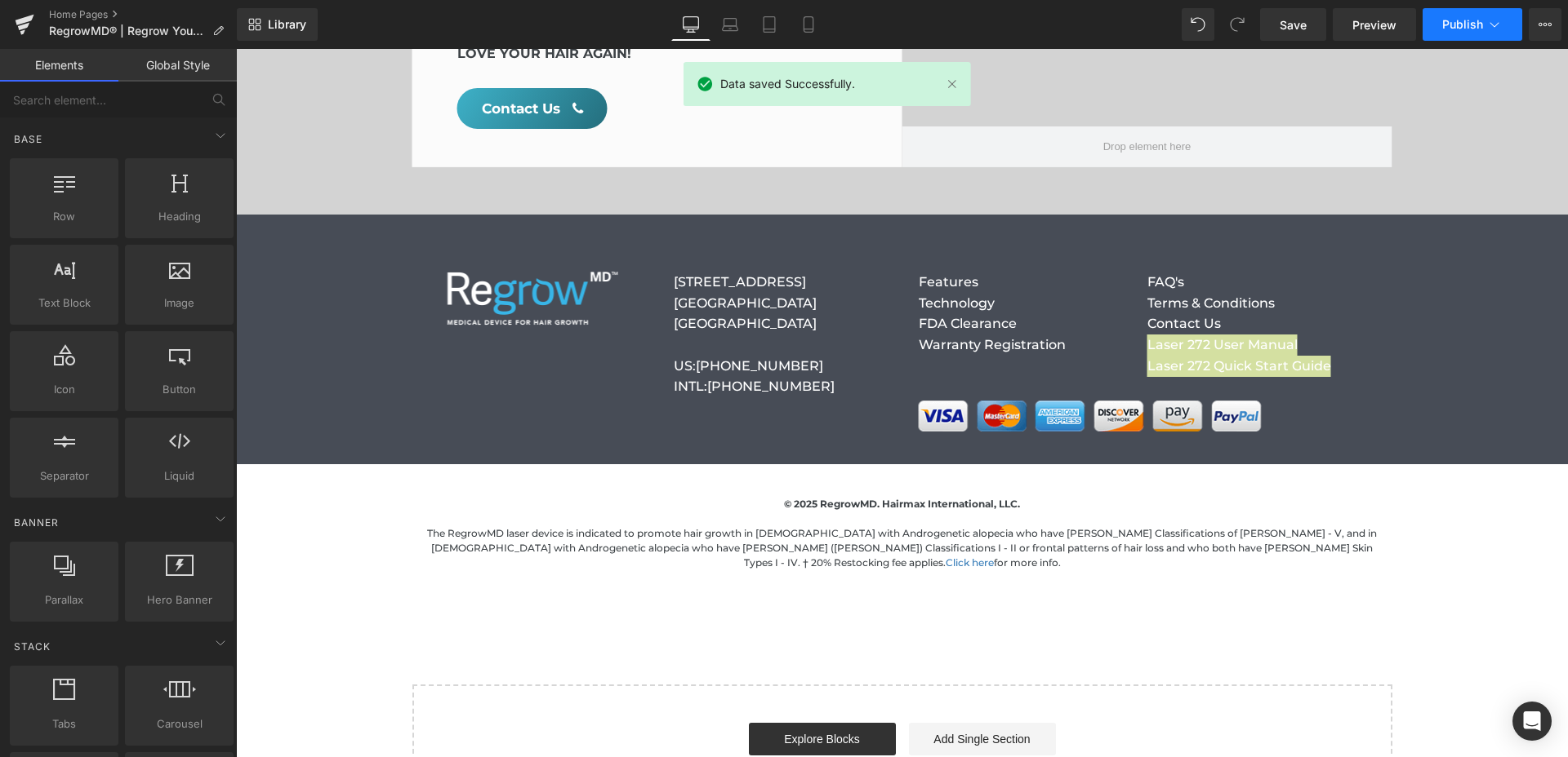
click at [1448, 25] on span "Publish" at bounding box center [1462, 24] width 40 height 13
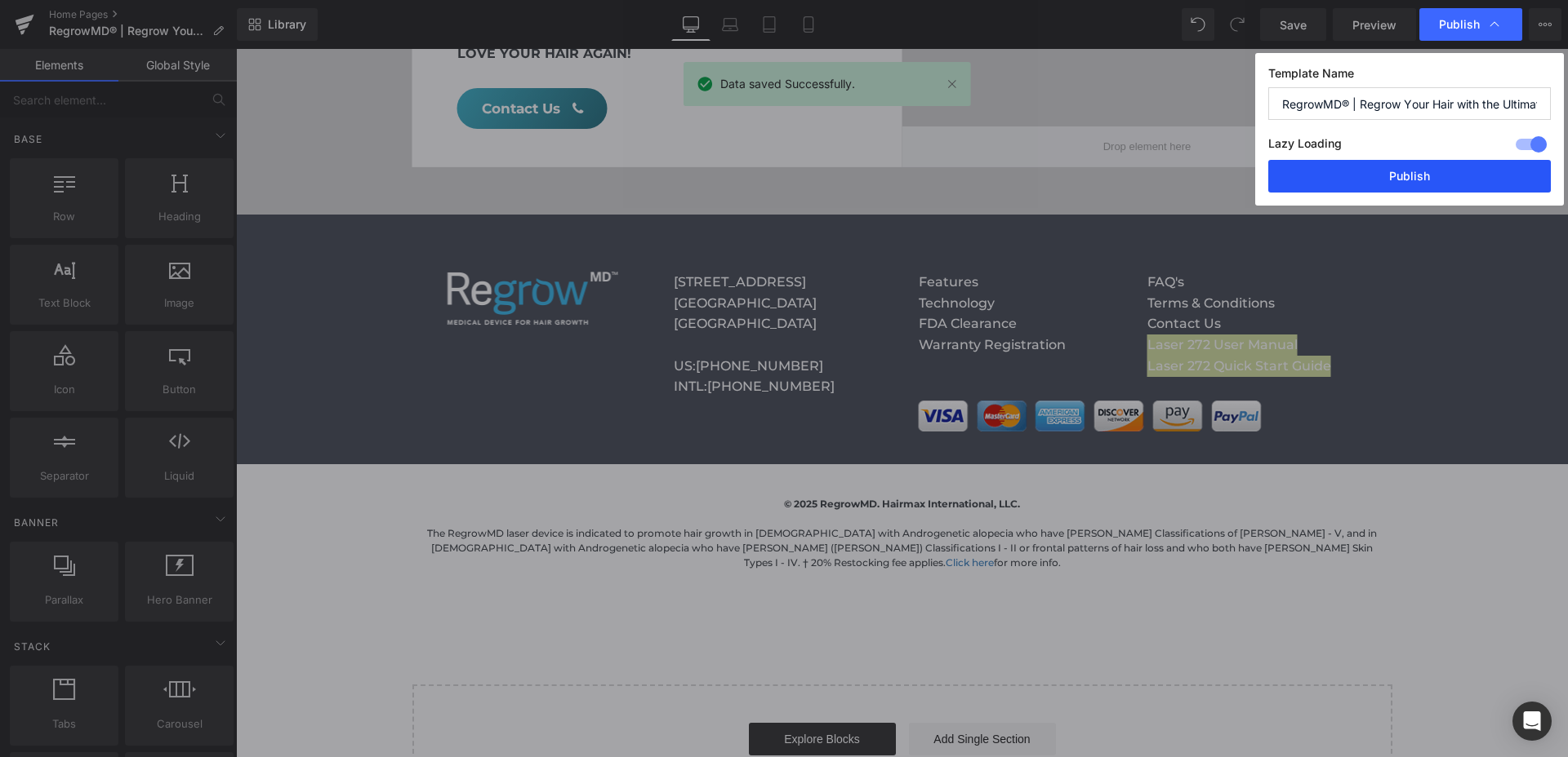
click at [1406, 167] on button "Publish" at bounding box center [1410, 176] width 282 height 32
